Goal: Task Accomplishment & Management: Use online tool/utility

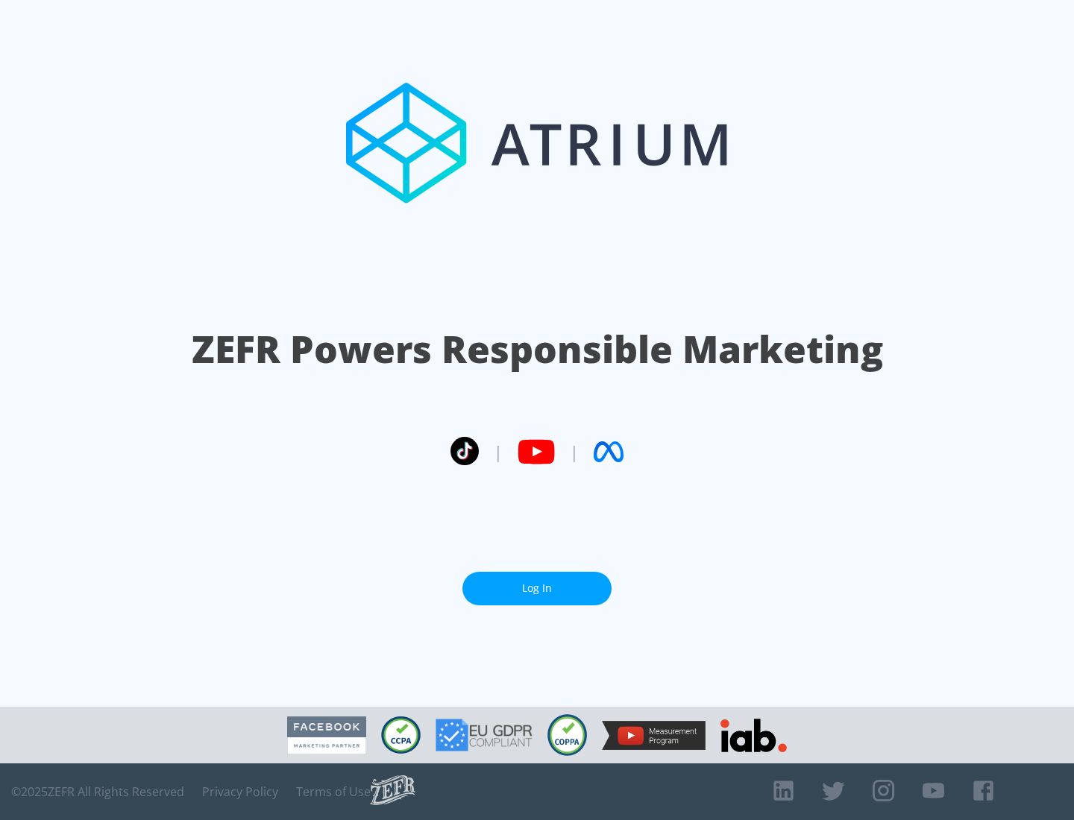
click at [537, 588] on link "Log In" at bounding box center [536, 589] width 149 height 34
